Goal: Task Accomplishment & Management: Use online tool/utility

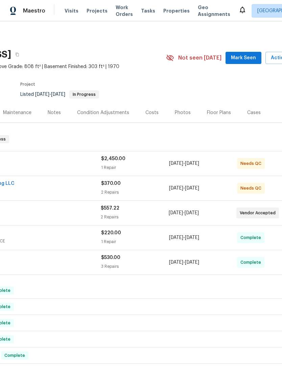
scroll to position [0, 81]
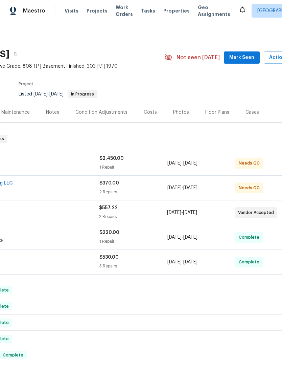
click at [112, 187] on div "$370.00 2 Repairs" at bounding box center [133, 188] width 68 height 16
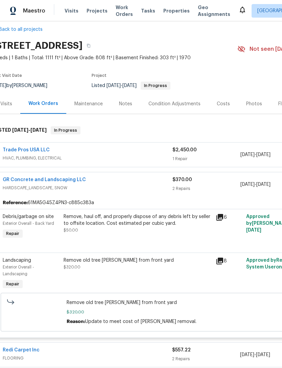
scroll to position [9, 7]
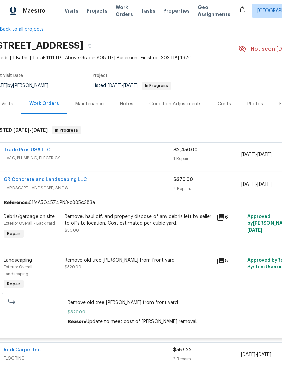
click at [173, 266] on div "Remove old tree stump from front yard $320.00" at bounding box center [139, 264] width 148 height 14
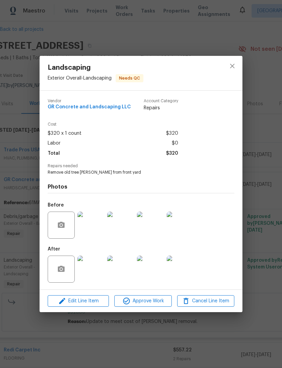
click at [85, 272] on img at bounding box center [90, 268] width 27 height 27
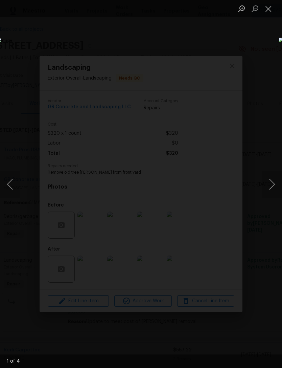
click at [269, 184] on button "Next image" at bounding box center [272, 183] width 20 height 27
click at [270, 182] on button "Next image" at bounding box center [272, 183] width 20 height 27
click at [262, 185] on button "Next image" at bounding box center [272, 183] width 20 height 27
click at [268, 183] on button "Next image" at bounding box center [272, 183] width 20 height 27
click at [266, 186] on button "Next image" at bounding box center [272, 183] width 20 height 27
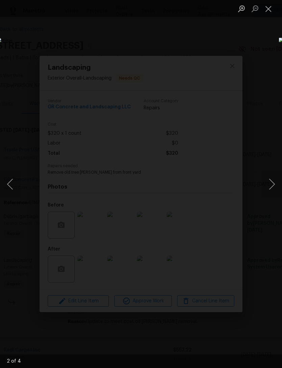
click at [264, 188] on button "Next image" at bounding box center [272, 183] width 20 height 27
click at [266, 185] on button "Next image" at bounding box center [272, 183] width 20 height 27
click at [265, 185] on button "Next image" at bounding box center [272, 183] width 20 height 27
click at [265, 186] on button "Next image" at bounding box center [272, 183] width 20 height 27
click at [266, 186] on button "Next image" at bounding box center [272, 183] width 20 height 27
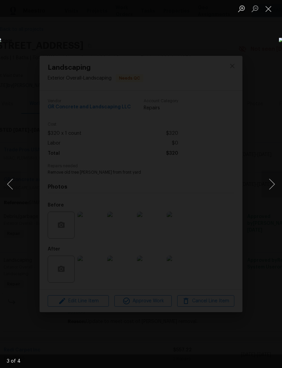
click at [268, 183] on button "Next image" at bounding box center [272, 183] width 20 height 27
click at [268, 185] on button "Next image" at bounding box center [272, 183] width 20 height 27
click at [269, 186] on button "Next image" at bounding box center [272, 183] width 20 height 27
click at [268, 186] on button "Next image" at bounding box center [272, 183] width 20 height 27
click at [267, 187] on button "Next image" at bounding box center [272, 183] width 20 height 27
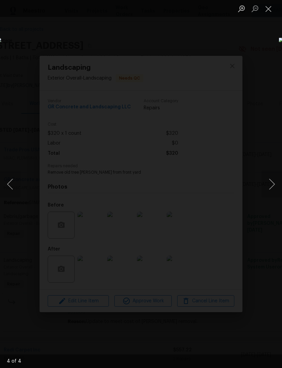
click at [267, 187] on button "Next image" at bounding box center [272, 183] width 20 height 27
click at [268, 187] on button "Next image" at bounding box center [272, 183] width 20 height 27
click at [267, 187] on button "Next image" at bounding box center [272, 183] width 20 height 27
click at [265, 189] on button "Next image" at bounding box center [272, 183] width 20 height 27
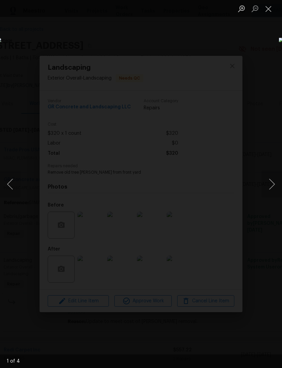
click at [265, 189] on button "Next image" at bounding box center [272, 183] width 20 height 27
click at [270, 7] on button "Close lightbox" at bounding box center [269, 9] width 14 height 12
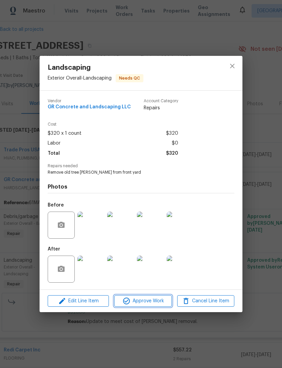
click at [148, 303] on span "Approve Work" at bounding box center [142, 301] width 53 height 8
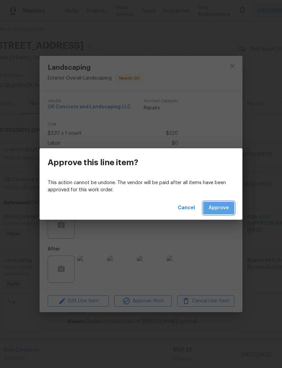
click at [229, 207] on button "Approve" at bounding box center [218, 208] width 31 height 13
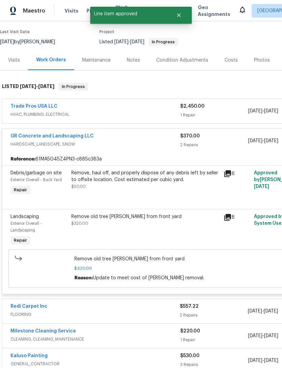
scroll to position [53, 0]
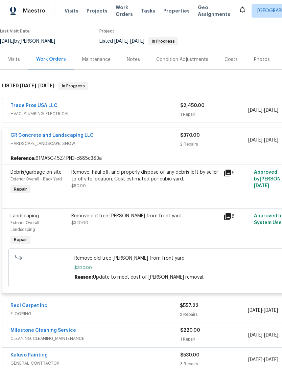
click at [151, 191] on div "Remove, haul off, and properly dispose of any debris left by seller to offsite …" at bounding box center [145, 182] width 152 height 31
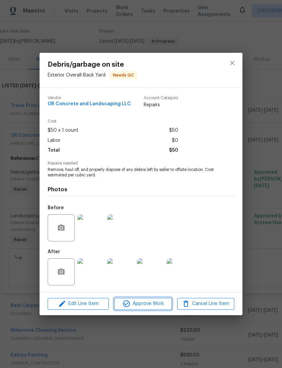
click at [149, 303] on span "Approve Work" at bounding box center [142, 303] width 53 height 8
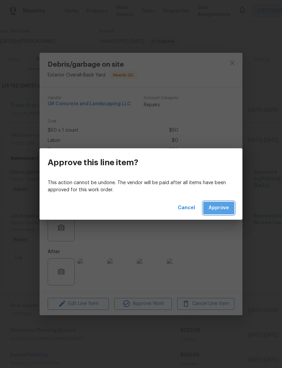
click at [223, 205] on span "Approve" at bounding box center [219, 208] width 20 height 8
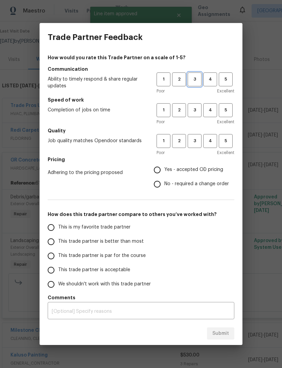
click at [198, 77] on span "3" at bounding box center [194, 79] width 13 height 8
click at [198, 116] on button "3" at bounding box center [195, 110] width 14 height 14
click at [198, 153] on div "Poor Excellent" at bounding box center [196, 152] width 78 height 7
click at [163, 171] on input "Yes - accepted OD pricing" at bounding box center [157, 170] width 14 height 14
radio input "true"
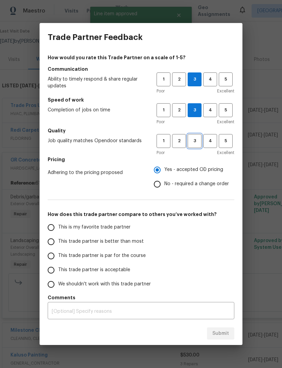
click at [194, 142] on span "3" at bounding box center [194, 141] width 13 height 8
click at [51, 229] on input "This is my favorite trade partner" at bounding box center [51, 227] width 14 height 14
click at [225, 337] on span "Submit" at bounding box center [220, 333] width 17 height 8
radio input "true"
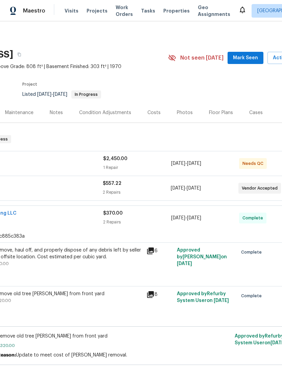
scroll to position [0, 78]
click at [123, 166] on div "1 Repair" at bounding box center [136, 167] width 68 height 7
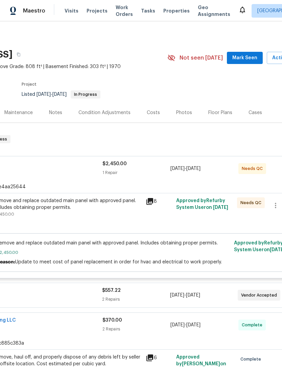
click at [94, 219] on div "Remove and replace outdated main panel with approved panel. Includes obtaining …" at bounding box center [68, 214] width 152 height 38
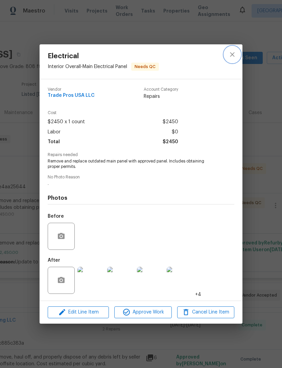
click at [235, 55] on icon "close" at bounding box center [232, 54] width 8 height 8
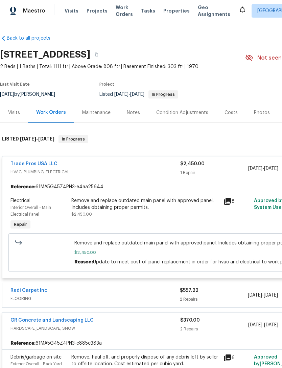
scroll to position [0, 0]
click at [38, 165] on link "Trade Pros USA LLC" at bounding box center [33, 163] width 47 height 5
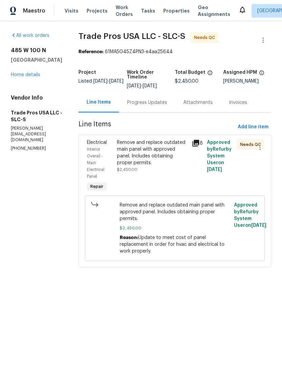
click at [150, 100] on div "Progress Updates" at bounding box center [147, 102] width 40 height 7
